Goal: Find specific page/section: Find specific page/section

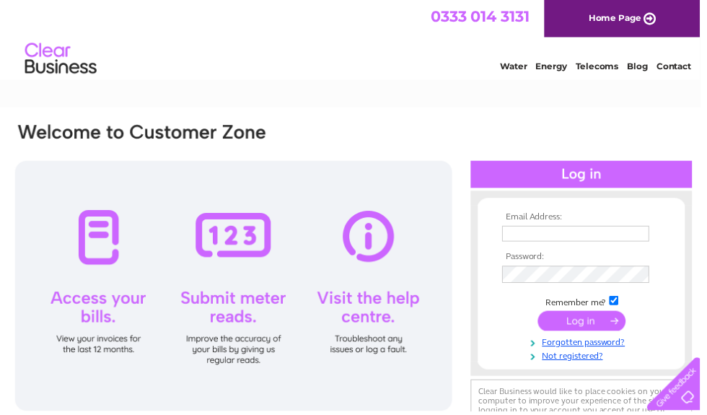
click at [550, 233] on input "text" at bounding box center [581, 236] width 149 height 16
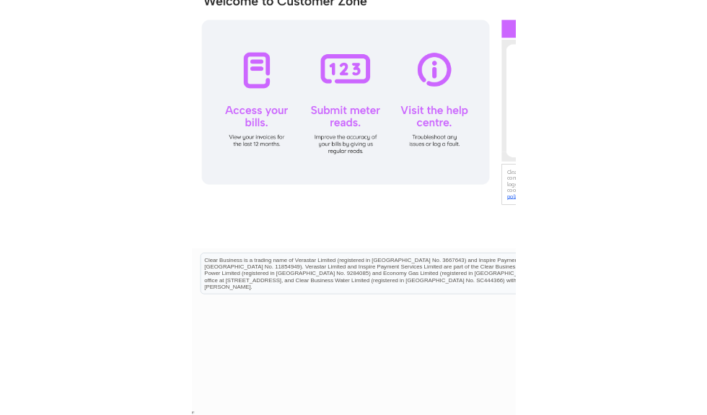
scroll to position [132, 0]
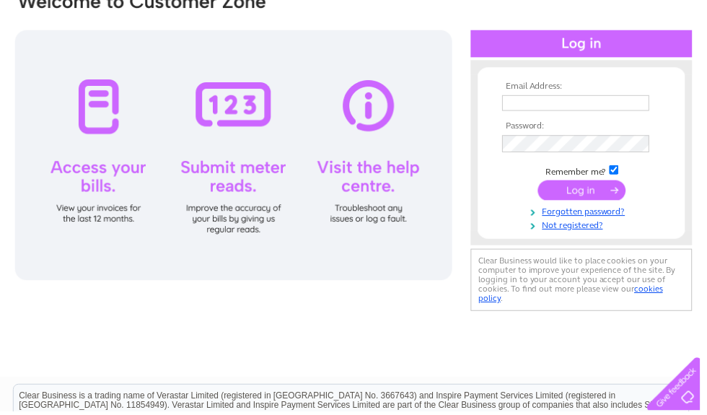
type input "[EMAIL_ADDRESS][DOMAIN_NAME]"
click at [586, 199] on input "submit" at bounding box center [587, 192] width 89 height 20
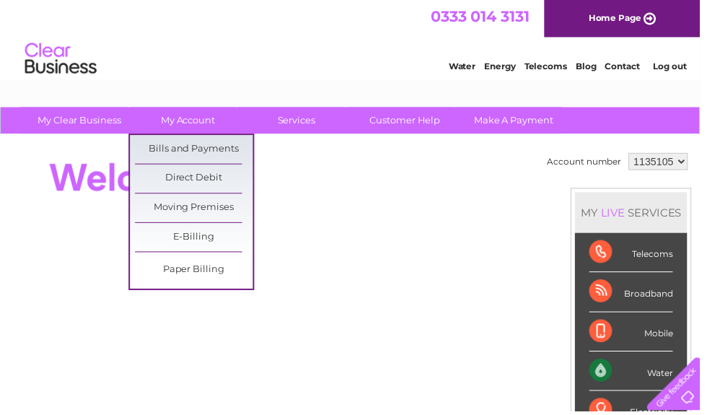
click at [205, 152] on link "Bills and Payments" at bounding box center [195, 150] width 119 height 29
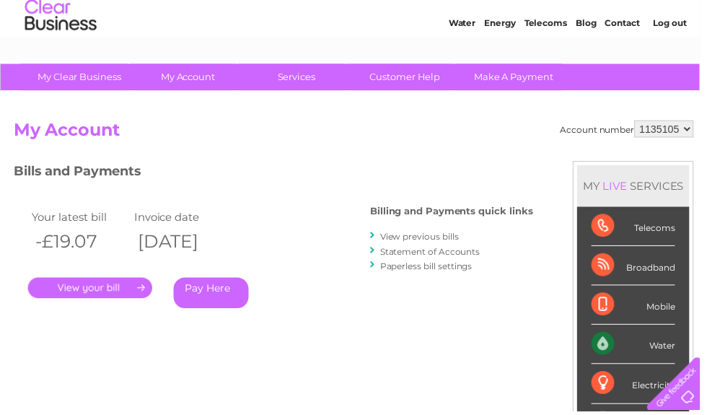
scroll to position [44, 0]
click at [115, 292] on link "." at bounding box center [91, 290] width 126 height 21
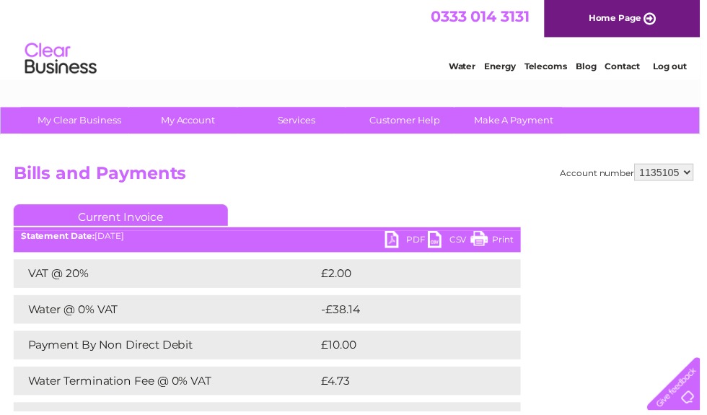
click at [674, 72] on link "Log out" at bounding box center [676, 66] width 34 height 11
